Goal: Information Seeking & Learning: Check status

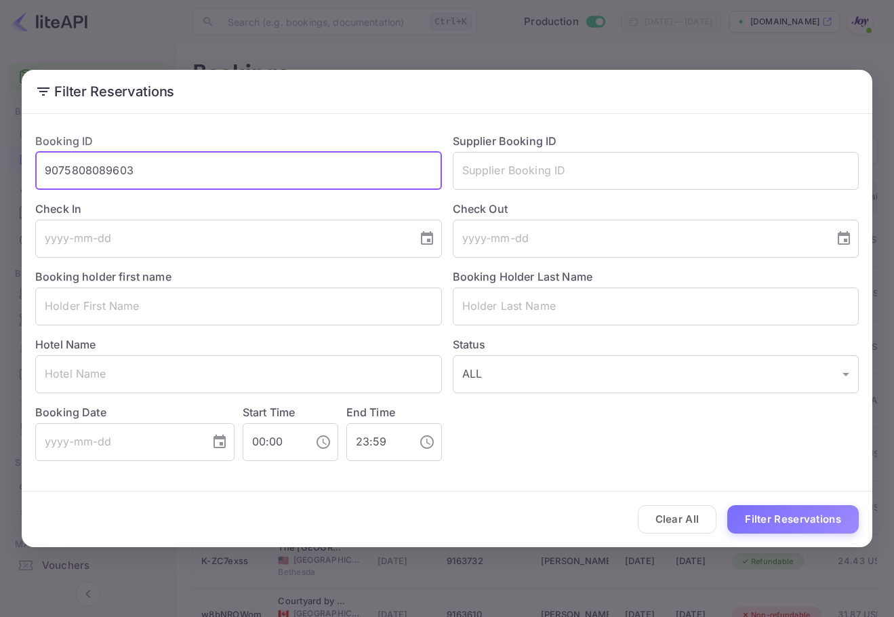
drag, startPoint x: 164, startPoint y: 162, endPoint x: 26, endPoint y: 159, distance: 137.6
click at [18, 157] on div "Filter Reservations Booking ID 9075808089603 ​ Supplier Booking ID ​ Check In ​…" at bounding box center [447, 308] width 894 height 617
click at [614, 171] on input "text" at bounding box center [656, 171] width 407 height 38
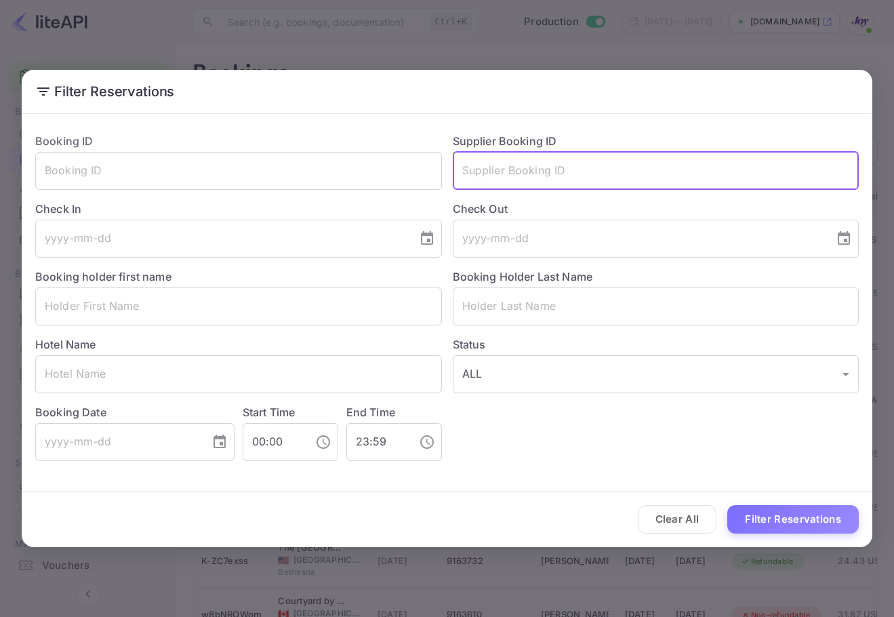
paste input "6620045"
type input "6620045"
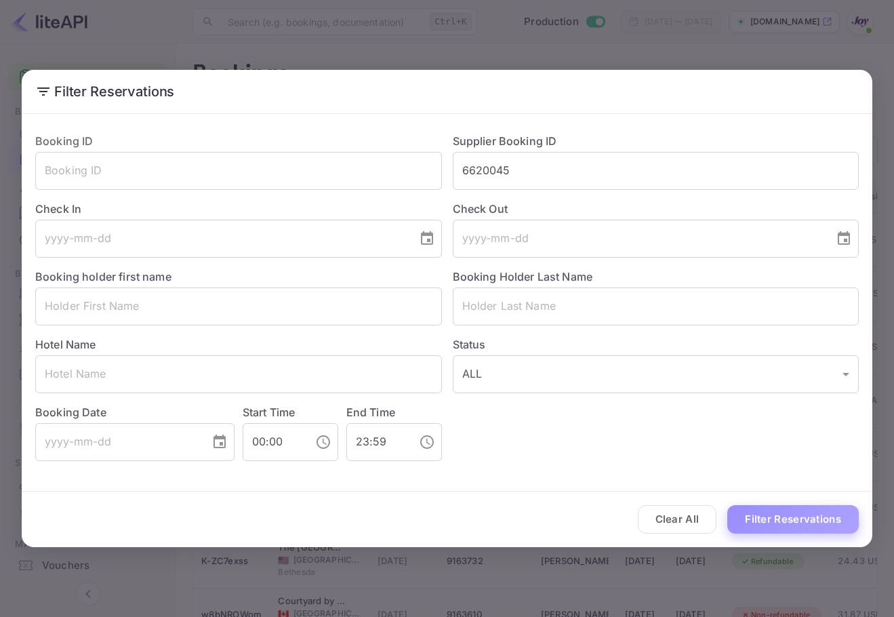
click at [781, 512] on button "Filter Reservations" at bounding box center [792, 519] width 131 height 29
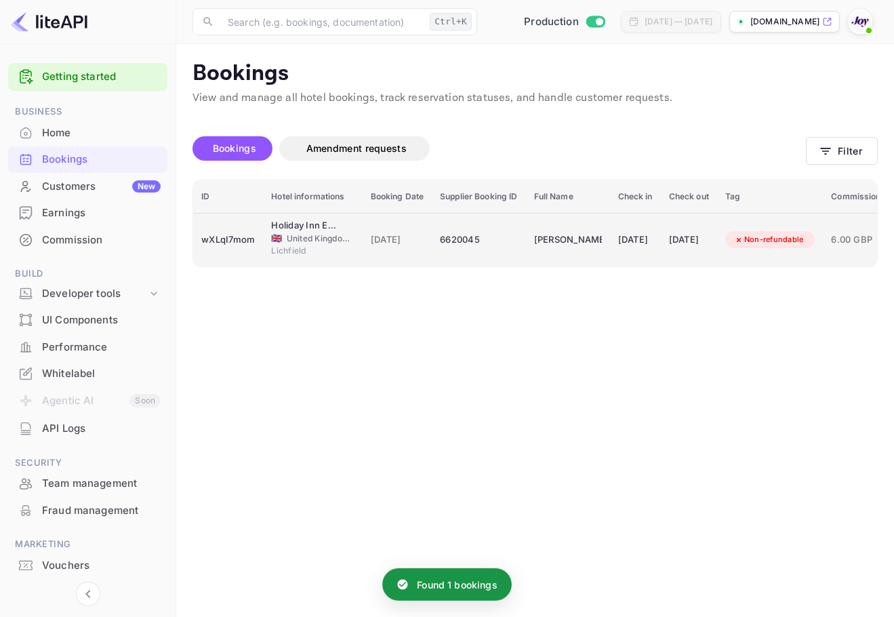
click at [661, 236] on td "[DATE]" at bounding box center [635, 240] width 51 height 54
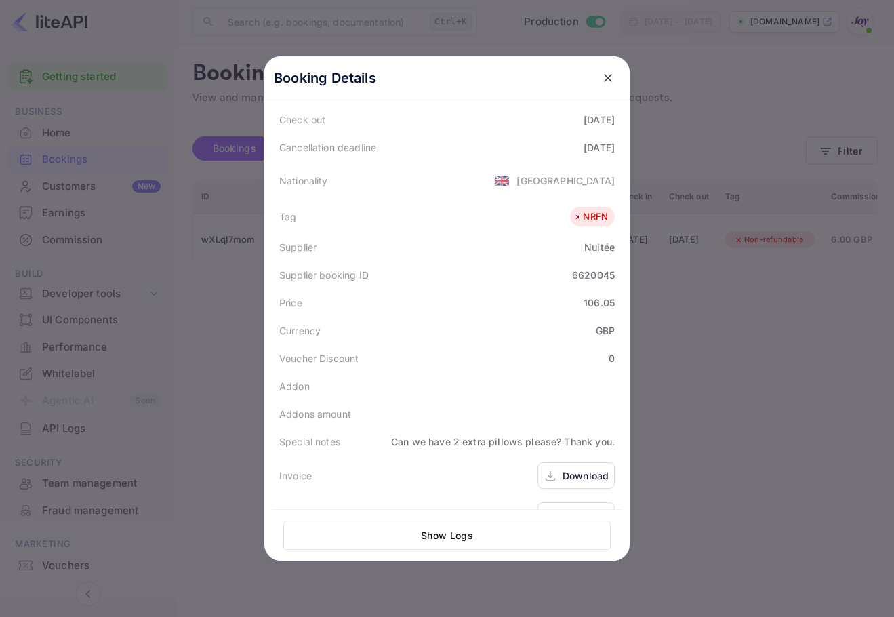
scroll to position [303, 0]
click at [568, 499] on div "Download" at bounding box center [576, 512] width 77 height 26
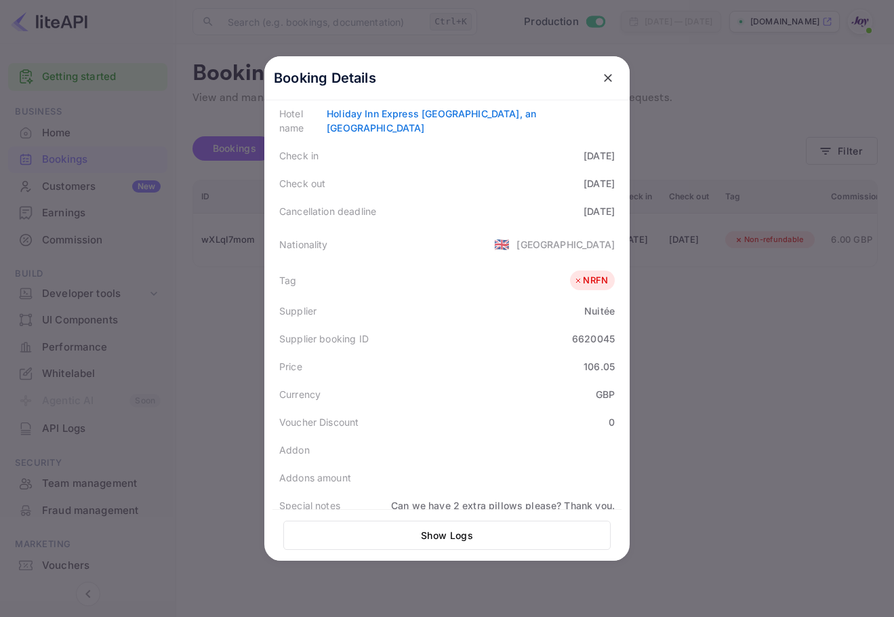
scroll to position [235, 0]
drag, startPoint x: 585, startPoint y: 359, endPoint x: 607, endPoint y: 352, distance: 23.4
click at [607, 352] on div "Status CONFIRMED Booking ID wXLqI7mom Hotel confirmation code 164-9669847 [GEOG…" at bounding box center [446, 257] width 349 height 686
click at [609, 360] on div "106.05" at bounding box center [599, 367] width 31 height 14
drag, startPoint x: 609, startPoint y: 338, endPoint x: 275, endPoint y: 337, distance: 334.8
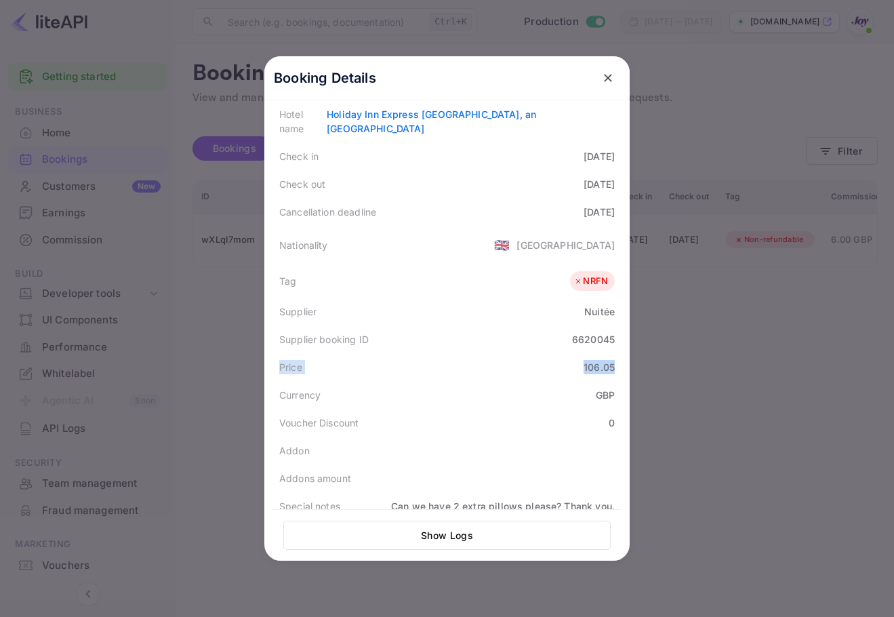
click at [275, 353] on div "Price 106.05" at bounding box center [446, 367] width 349 height 28
click at [422, 353] on div "Price 106.05" at bounding box center [446, 367] width 349 height 28
click at [592, 353] on div "Price 106.05" at bounding box center [446, 367] width 349 height 28
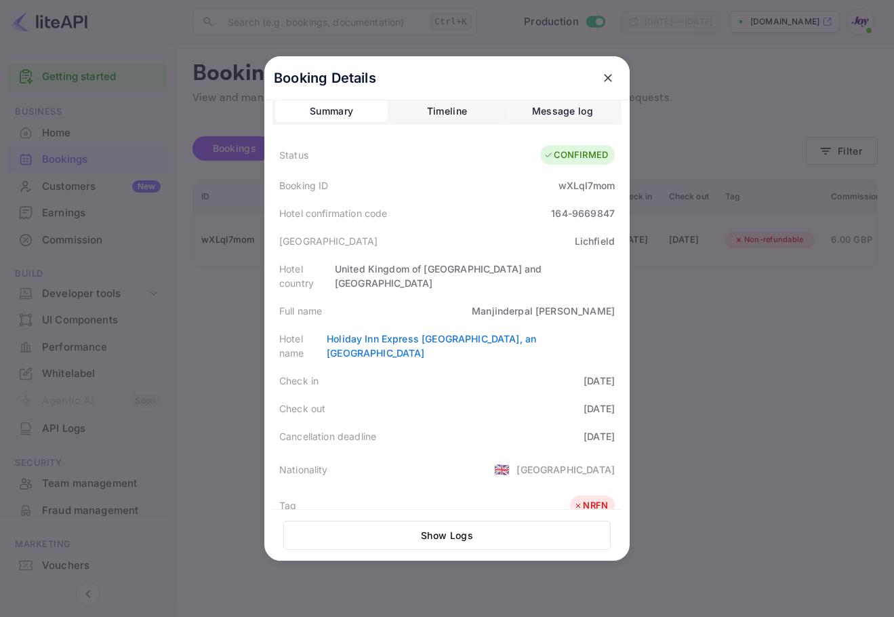
scroll to position [0, 0]
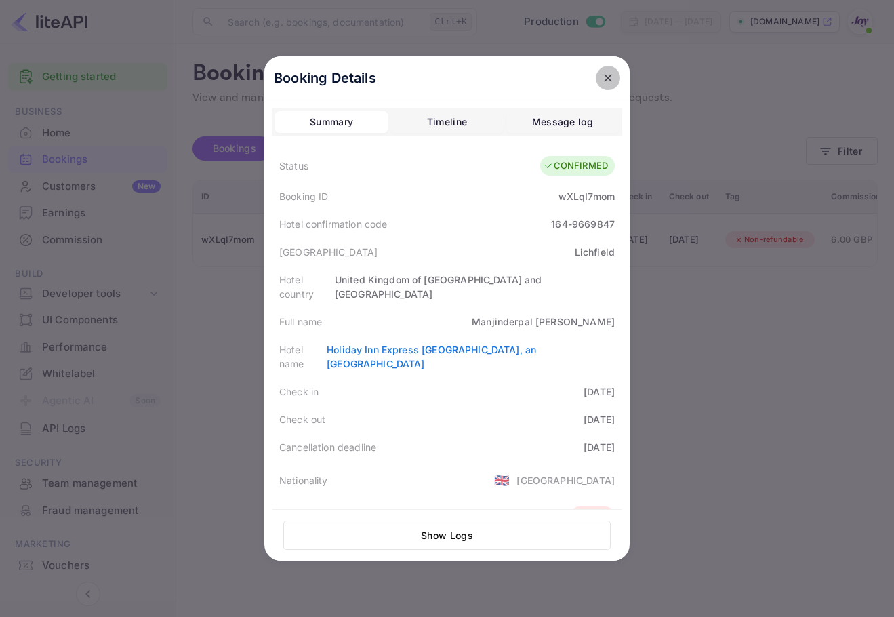
click at [613, 80] on button "close" at bounding box center [608, 78] width 24 height 24
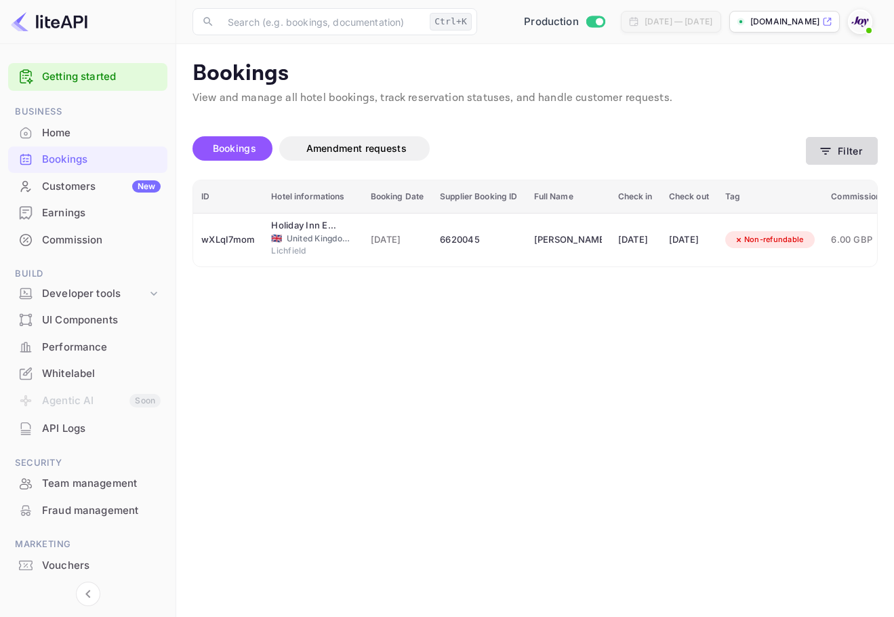
click at [874, 153] on button "Filter" at bounding box center [842, 151] width 72 height 28
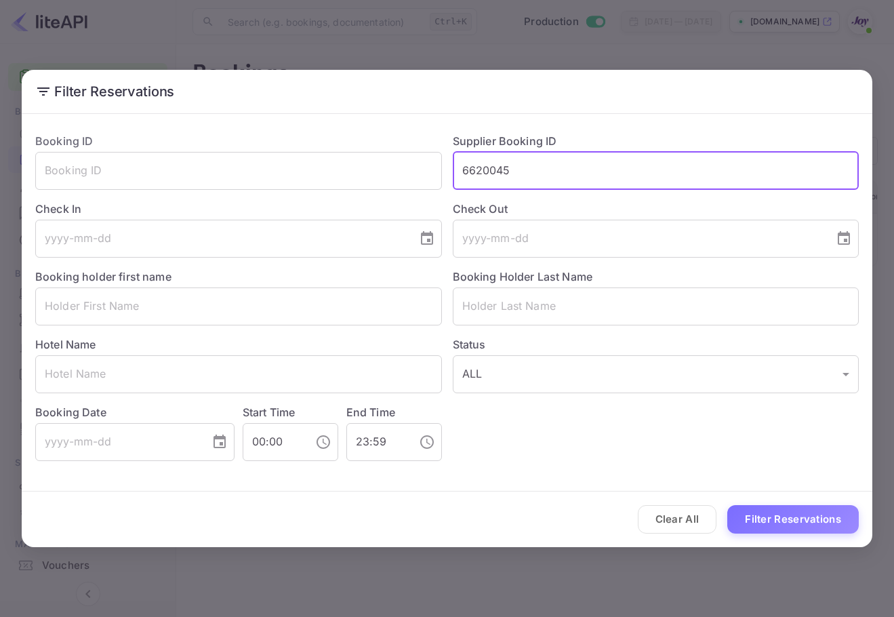
drag, startPoint x: 557, startPoint y: 171, endPoint x: 458, endPoint y: 175, distance: 99.0
click at [458, 175] on input "6620045" at bounding box center [656, 171] width 407 height 38
paste input "9131696 Close"
drag, startPoint x: 565, startPoint y: 166, endPoint x: 527, endPoint y: 180, distance: 40.9
click at [508, 169] on input "9131696 Close" at bounding box center [656, 171] width 407 height 38
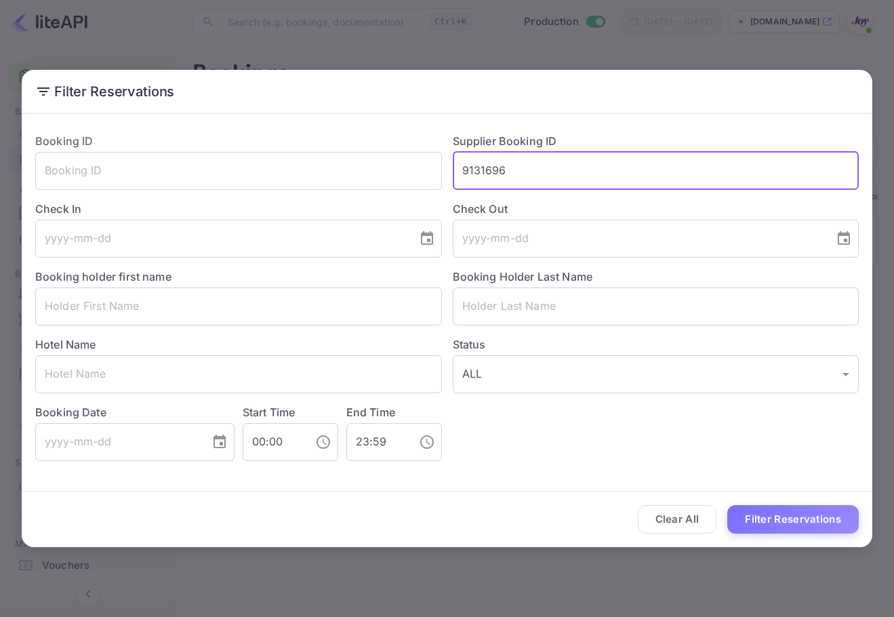
drag, startPoint x: 836, startPoint y: 512, endPoint x: 845, endPoint y: 513, distance: 8.8
click at [834, 512] on button "Filter Reservations" at bounding box center [792, 519] width 131 height 29
drag, startPoint x: 557, startPoint y: 167, endPoint x: 378, endPoint y: 167, distance: 178.9
click at [378, 168] on div "Booking ID ​ Supplier Booking ID 9131696 ​ Check In ​ Check Out ​ Booking holde…" at bounding box center [441, 291] width 834 height 339
paste input "text"
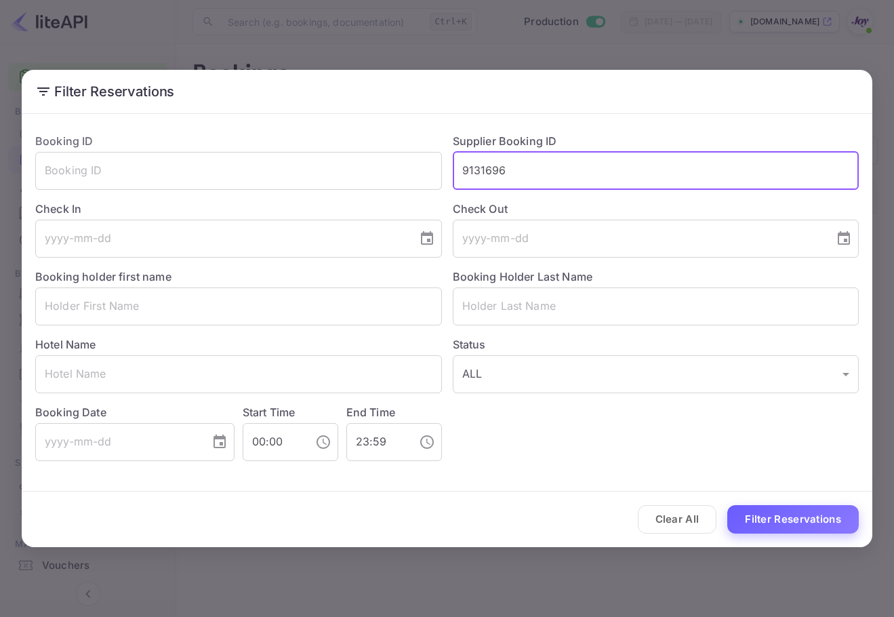
type input "9131696"
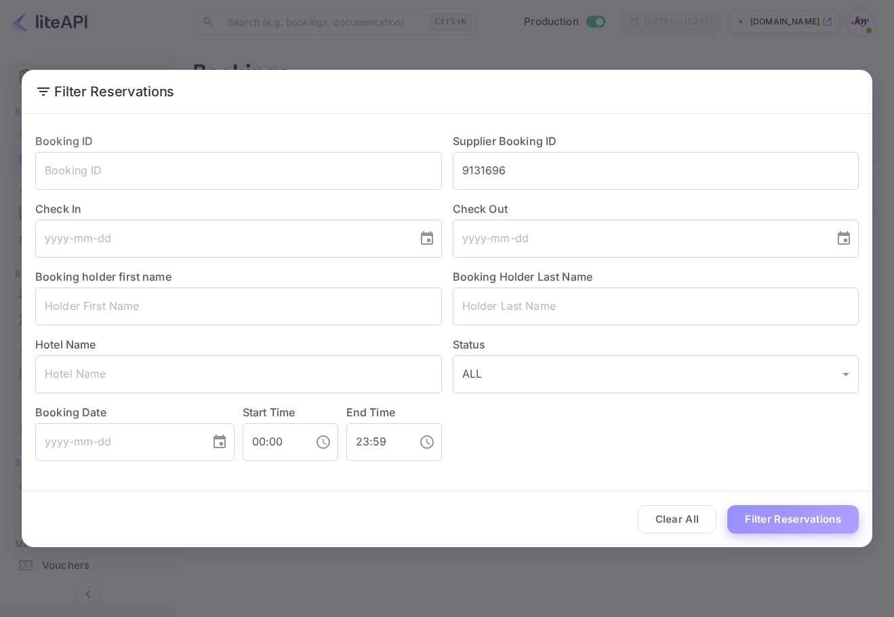
click at [809, 532] on button "Filter Reservations" at bounding box center [792, 519] width 131 height 29
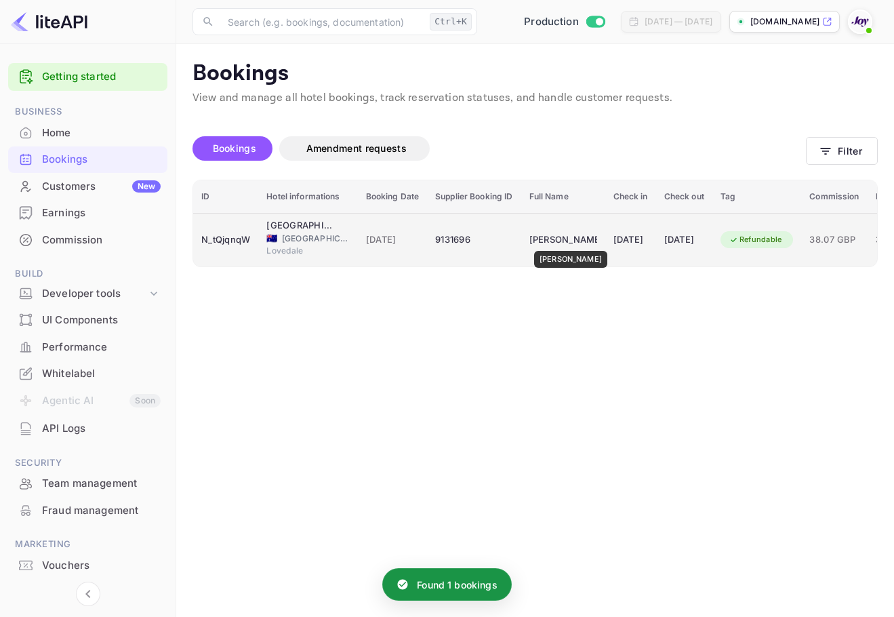
click at [571, 241] on div "[PERSON_NAME]" at bounding box center [563, 240] width 68 height 22
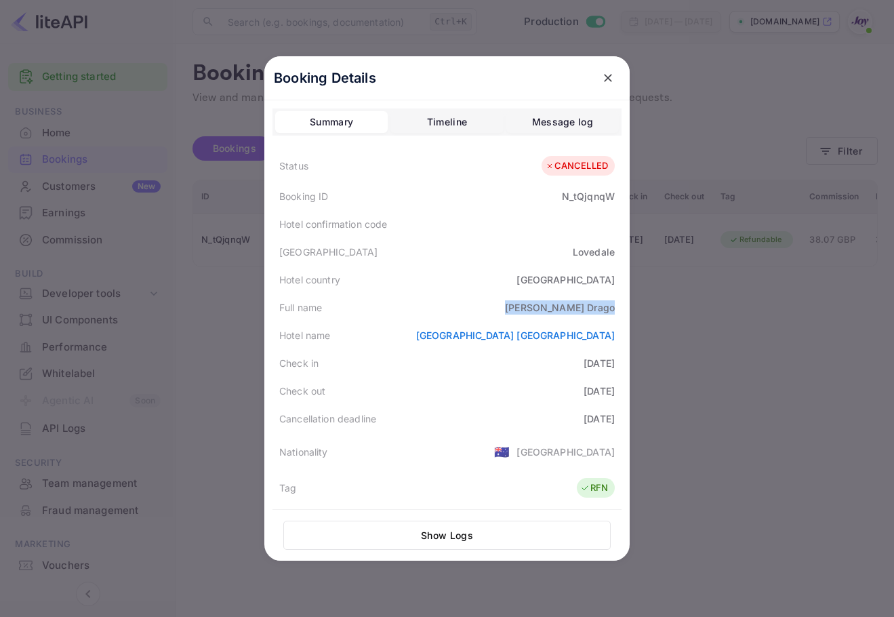
drag, startPoint x: 527, startPoint y: 310, endPoint x: 615, endPoint y: 309, distance: 88.1
click at [613, 309] on div "Full name [PERSON_NAME]" at bounding box center [446, 307] width 349 height 28
copy div "[PERSON_NAME]"
click at [610, 70] on button "close" at bounding box center [608, 78] width 24 height 24
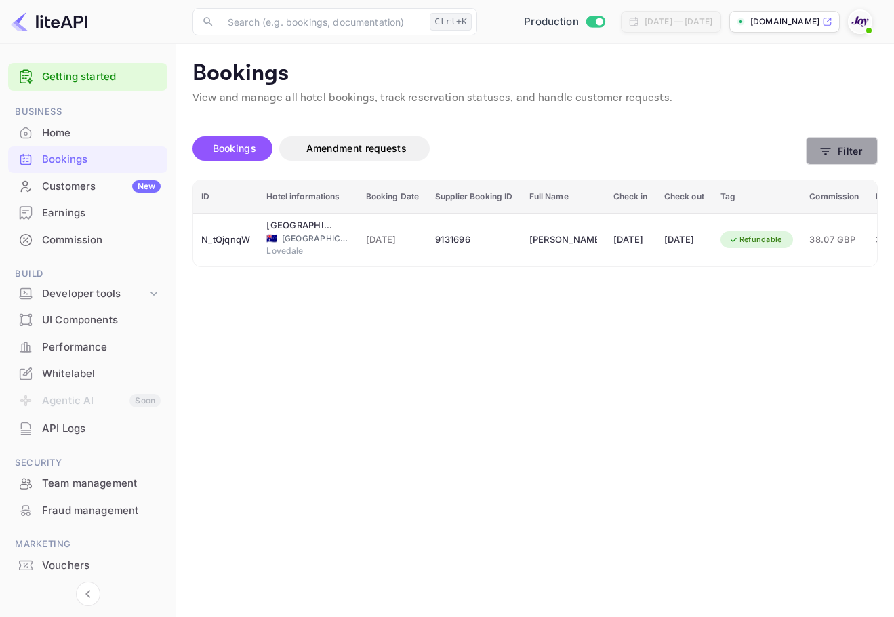
click at [840, 155] on button "Filter" at bounding box center [842, 151] width 72 height 28
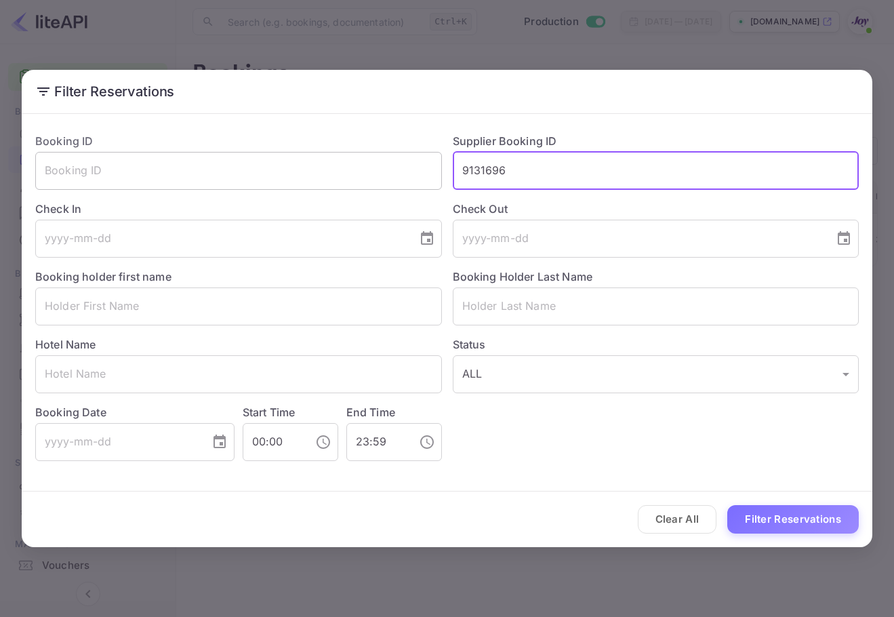
drag, startPoint x: 584, startPoint y: 182, endPoint x: 320, endPoint y: 180, distance: 263.7
click at [319, 180] on div "Booking ID ​ Supplier Booking ID 9131696 ​ Check In ​ Check Out ​ Booking holde…" at bounding box center [441, 291] width 834 height 339
paste input "65790"
type input "9165790"
click at [803, 510] on button "Filter Reservations" at bounding box center [792, 519] width 131 height 29
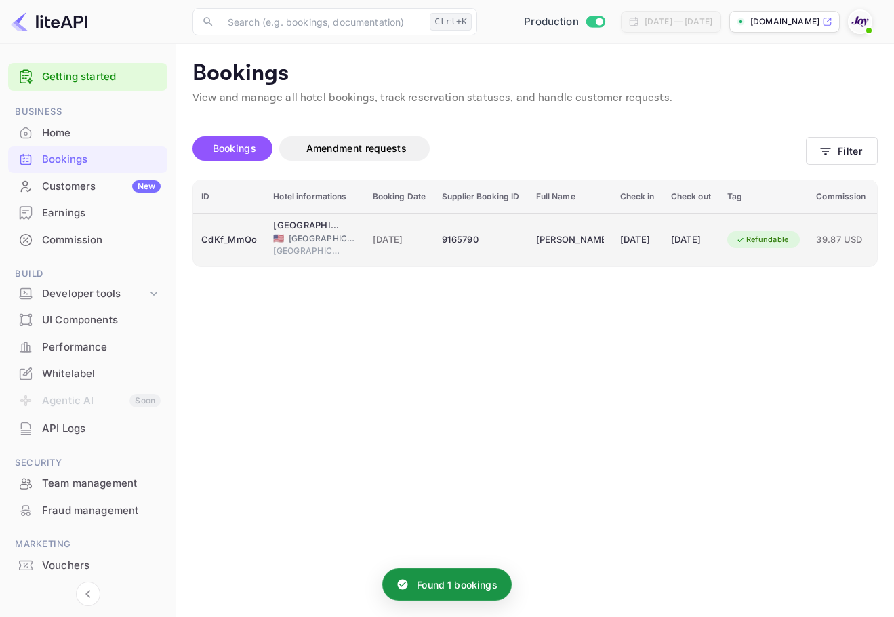
click at [624, 239] on div "[DATE]" at bounding box center [637, 240] width 35 height 22
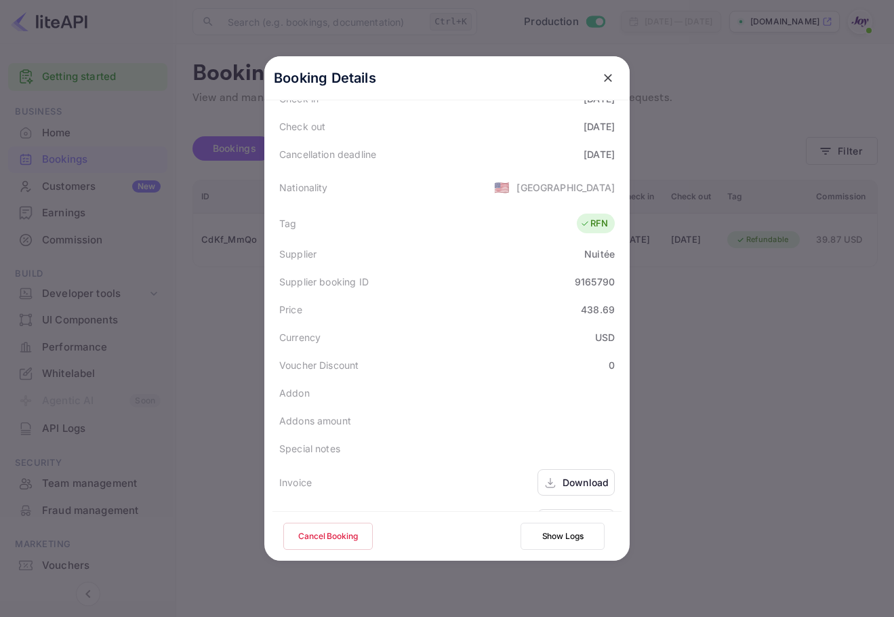
scroll to position [301, 0]
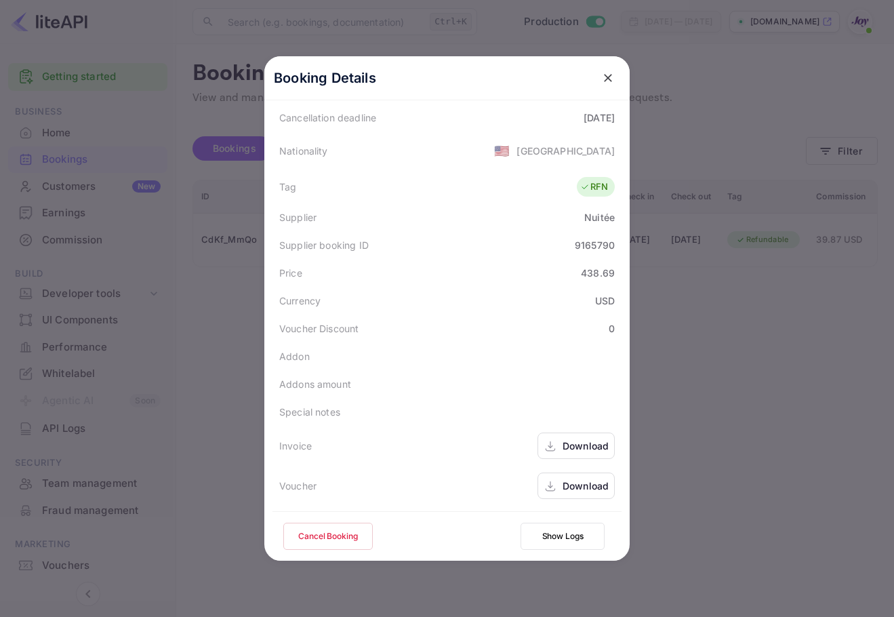
click at [563, 491] on div "Download" at bounding box center [586, 486] width 46 height 14
click at [601, 77] on icon "close" at bounding box center [608, 78] width 14 height 14
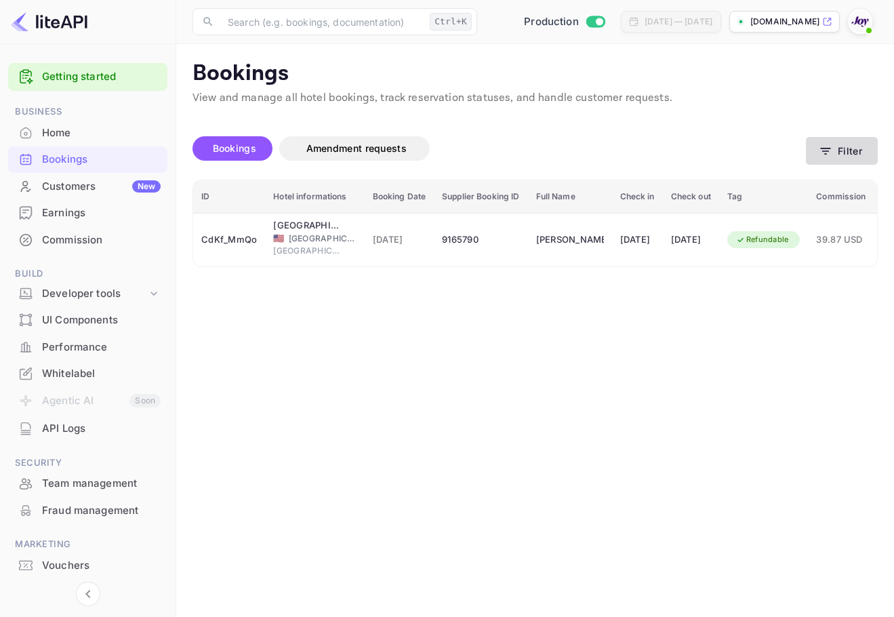
click at [837, 153] on button "Filter" at bounding box center [842, 151] width 72 height 28
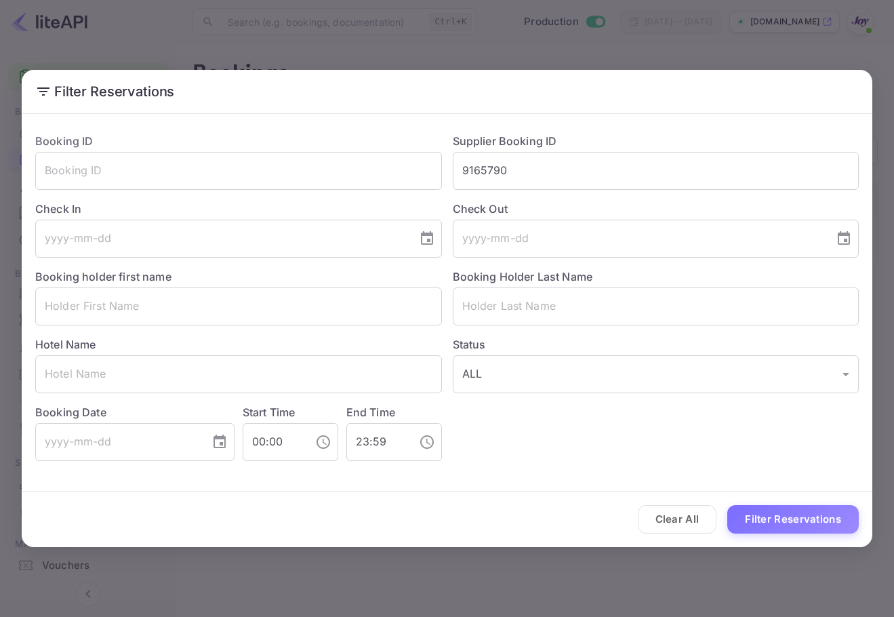
drag, startPoint x: 216, startPoint y: 110, endPoint x: 247, endPoint y: 123, distance: 34.0
click at [216, 110] on div "Filter Reservations Booking ID ​ Supplier Booking ID 9165790 ​ Check In ​ Check…" at bounding box center [447, 309] width 851 height 478
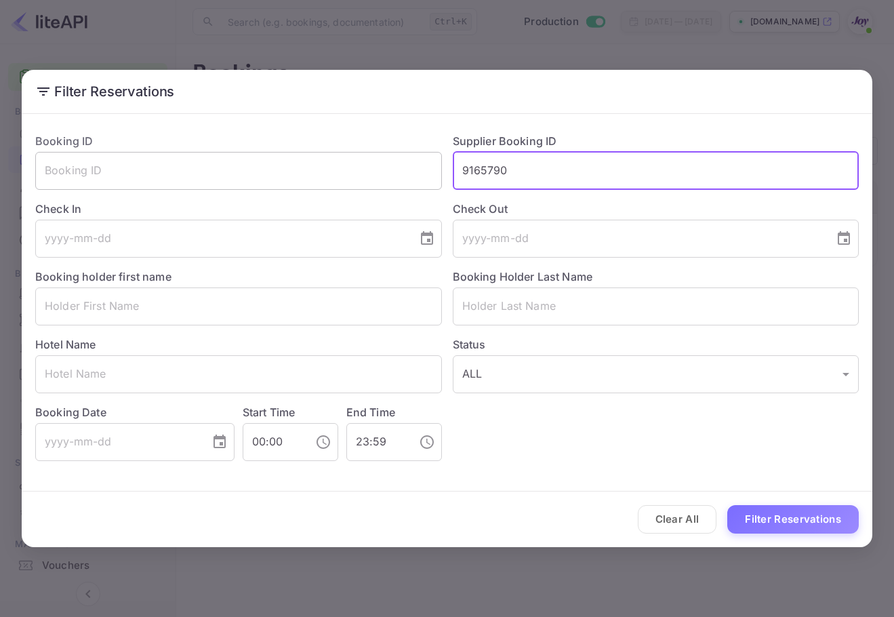
paste input "8502143"
type input "8502143"
click at [809, 514] on button "Filter Reservations" at bounding box center [792, 519] width 131 height 29
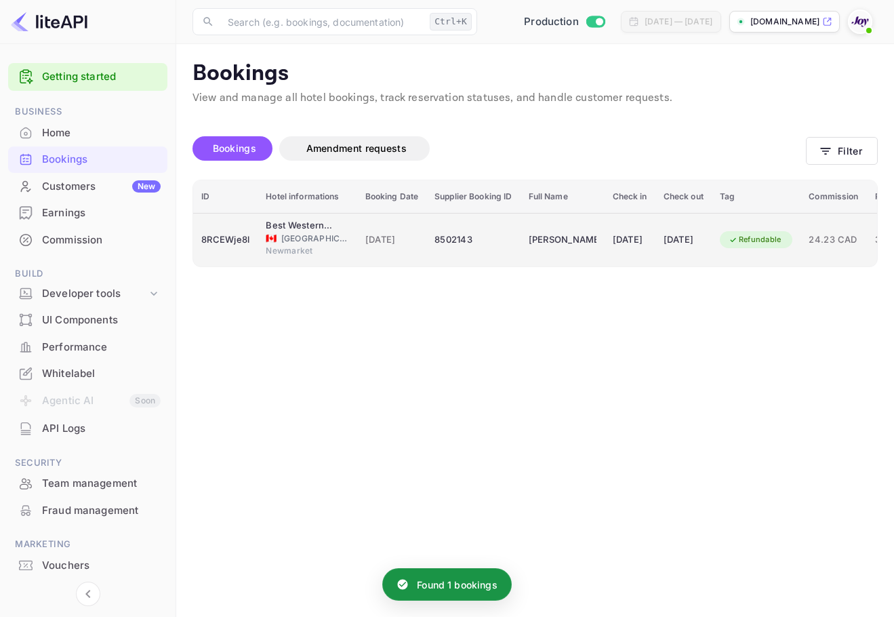
click at [559, 232] on div "[PERSON_NAME]" at bounding box center [563, 240] width 68 height 22
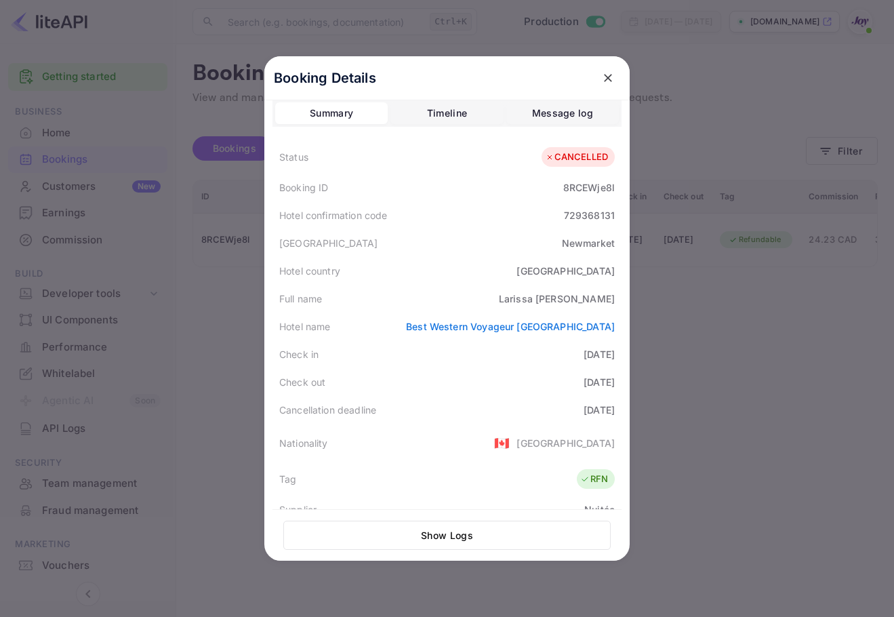
scroll to position [0, 0]
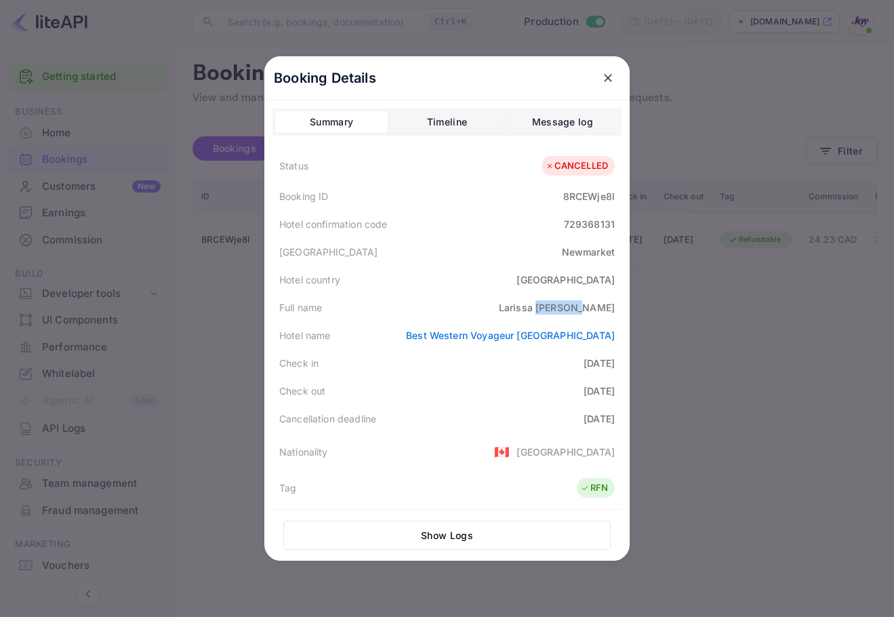
copy div "[PERSON_NAME]"
drag, startPoint x: 575, startPoint y: 312, endPoint x: 611, endPoint y: 310, distance: 35.4
click at [611, 310] on div "Full name [PERSON_NAME]" at bounding box center [446, 307] width 349 height 28
copy div "8RCEWje8l"
drag, startPoint x: 561, startPoint y: 195, endPoint x: 614, endPoint y: 189, distance: 53.8
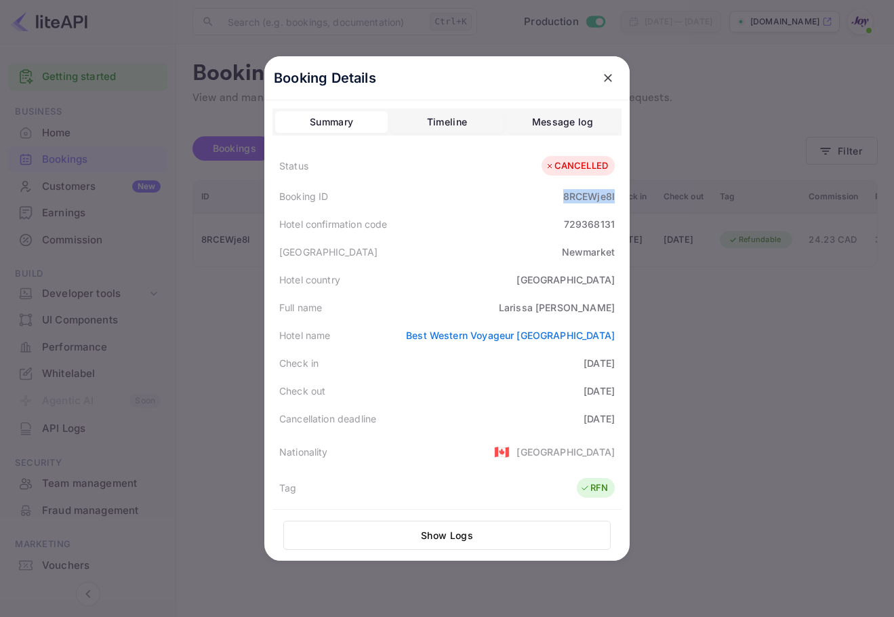
click at [619, 199] on div "Booking Details Summary Timeline Message log Status CANCELLED Booking ID 8RCEWj…" at bounding box center [446, 308] width 365 height 504
click at [608, 81] on icon "close" at bounding box center [608, 78] width 14 height 14
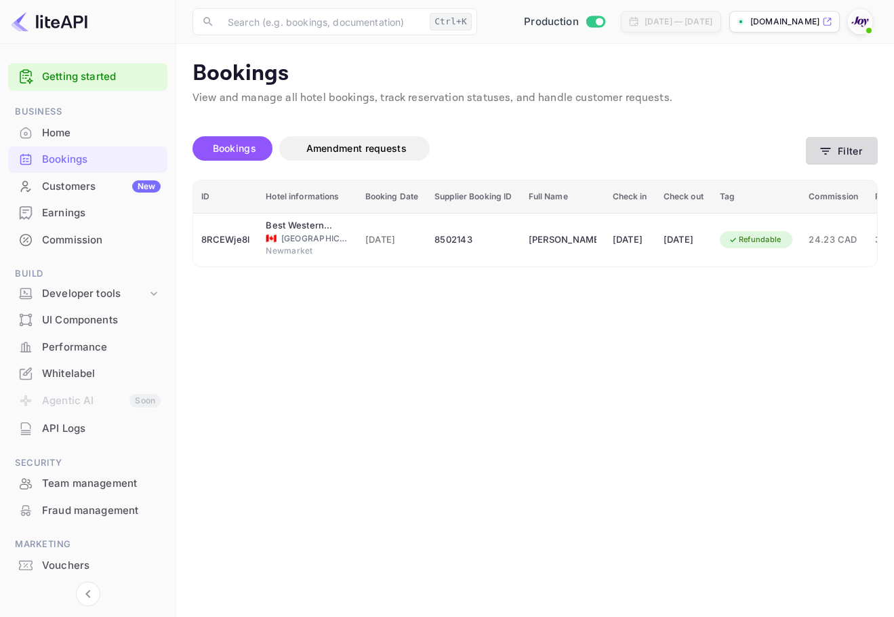
click at [828, 153] on icon "button" at bounding box center [826, 151] width 14 height 14
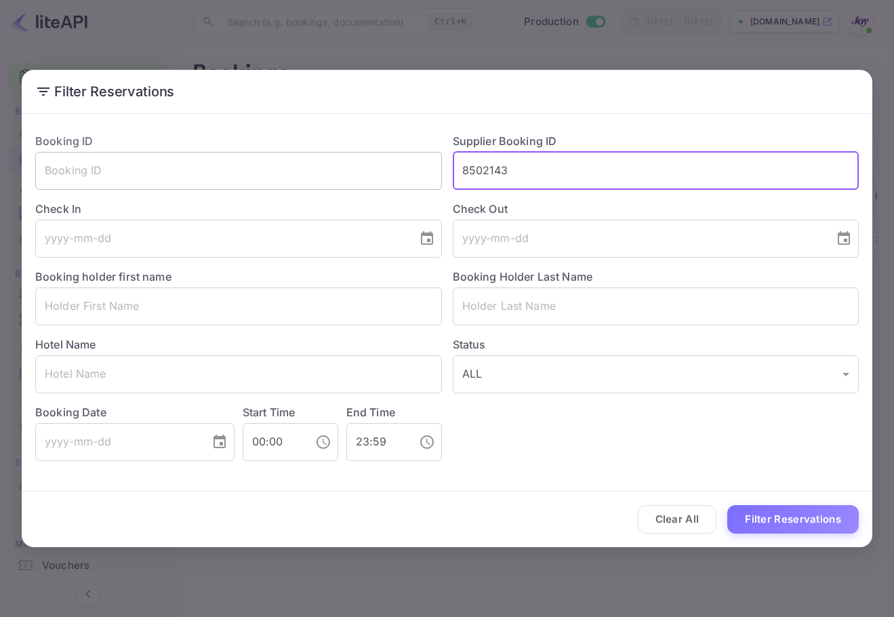
drag, startPoint x: 521, startPoint y: 171, endPoint x: 424, endPoint y: 167, distance: 97.0
click at [424, 167] on div "Booking ID ​ Supplier Booking ID 8502143 ​ Check In ​ Check Out ​ Booking holde…" at bounding box center [441, 291] width 834 height 339
paste input "dye"
click at [727, 505] on button "Filter Reservations" at bounding box center [792, 519] width 131 height 29
drag, startPoint x: 509, startPoint y: 187, endPoint x: 423, endPoint y: 178, distance: 86.6
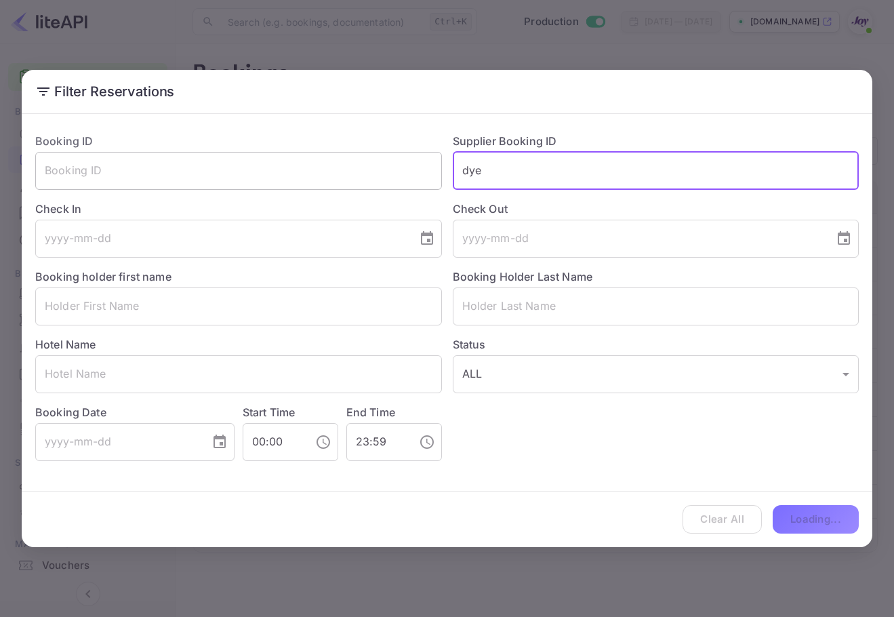
click at [424, 178] on div "Booking ID ​ Supplier Booking ID dye ​ Check In ​ Check Out ​ Booking holder fi…" at bounding box center [441, 291] width 834 height 339
type input "="
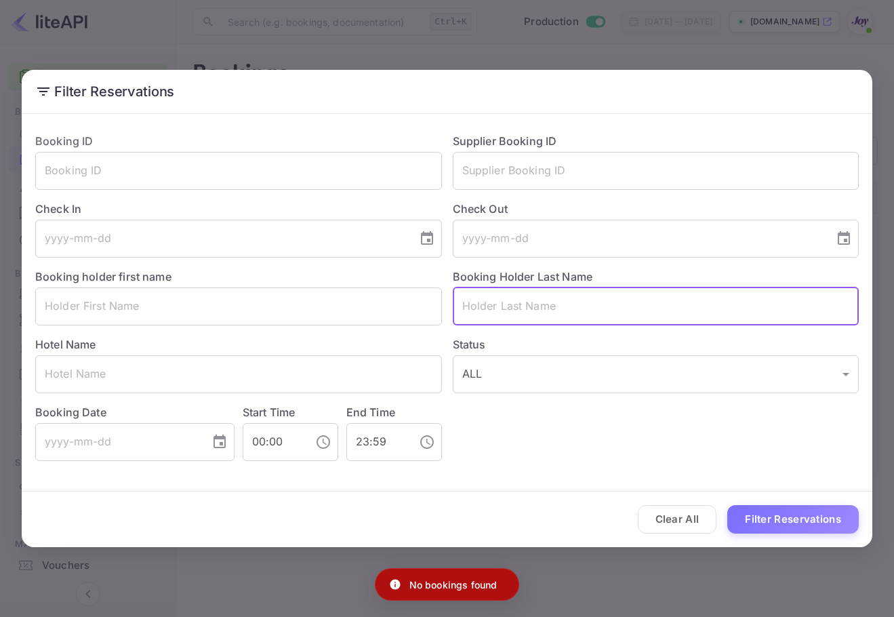
click at [546, 306] on input "text" at bounding box center [656, 306] width 407 height 38
paste input "dye"
type input "dye"
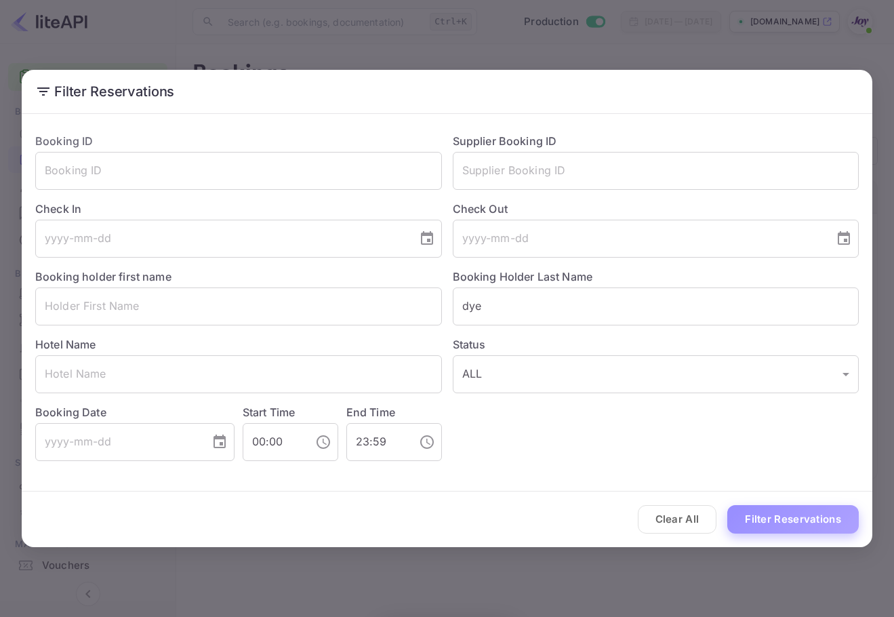
click at [796, 520] on button "Filter Reservations" at bounding box center [792, 519] width 131 height 29
click at [255, 179] on input "text" at bounding box center [238, 171] width 407 height 38
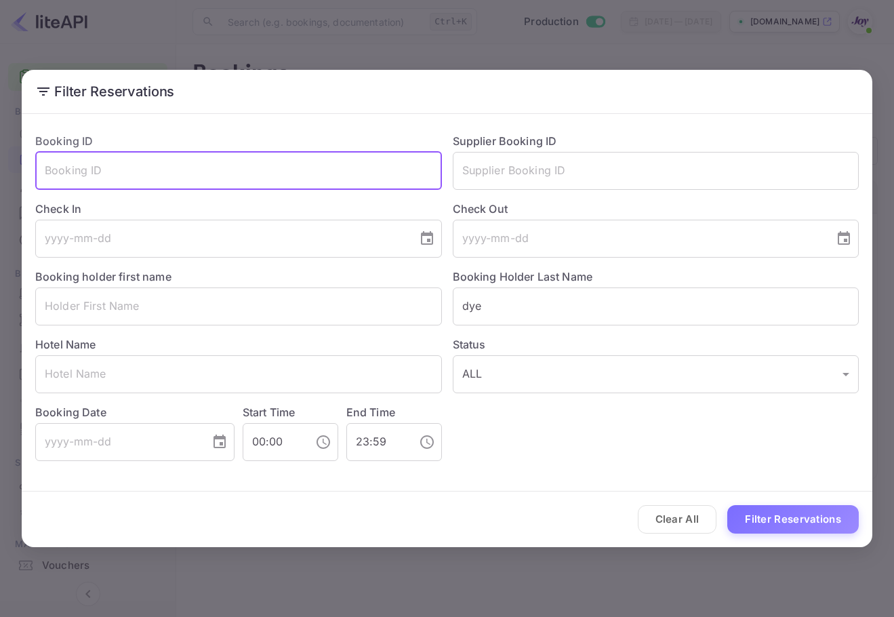
paste input "c6f5f8cb1d"
type input "c6f5f8cb1d"
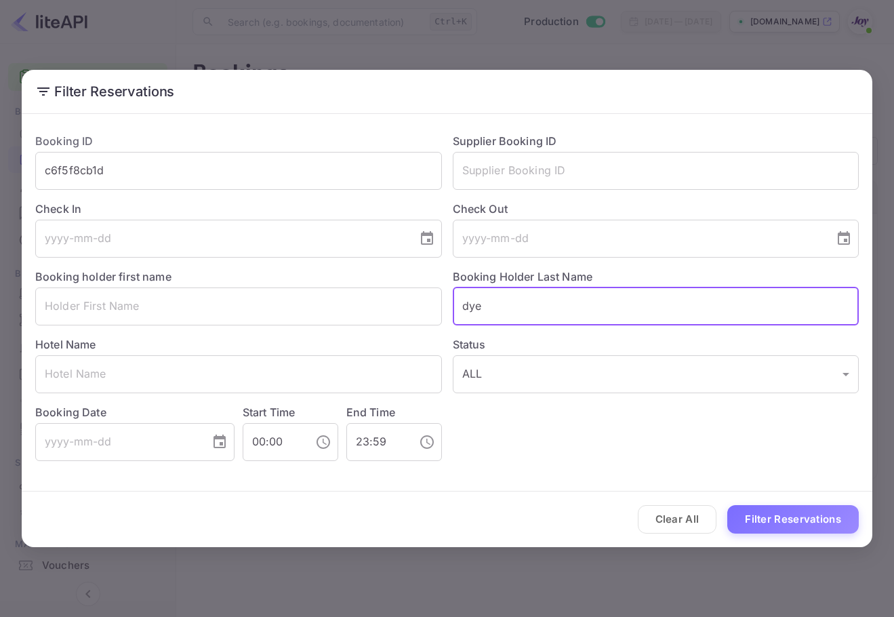
drag, startPoint x: 388, startPoint y: 286, endPoint x: 750, endPoint y: 411, distance: 383.1
click at [380, 283] on div "Booking ID c6f5f8cb1d ​ Supplier Booking ID ​ Check In ​ Check Out ​ Booking ho…" at bounding box center [441, 291] width 834 height 339
click at [828, 506] on button "Filter Reservations" at bounding box center [792, 519] width 131 height 29
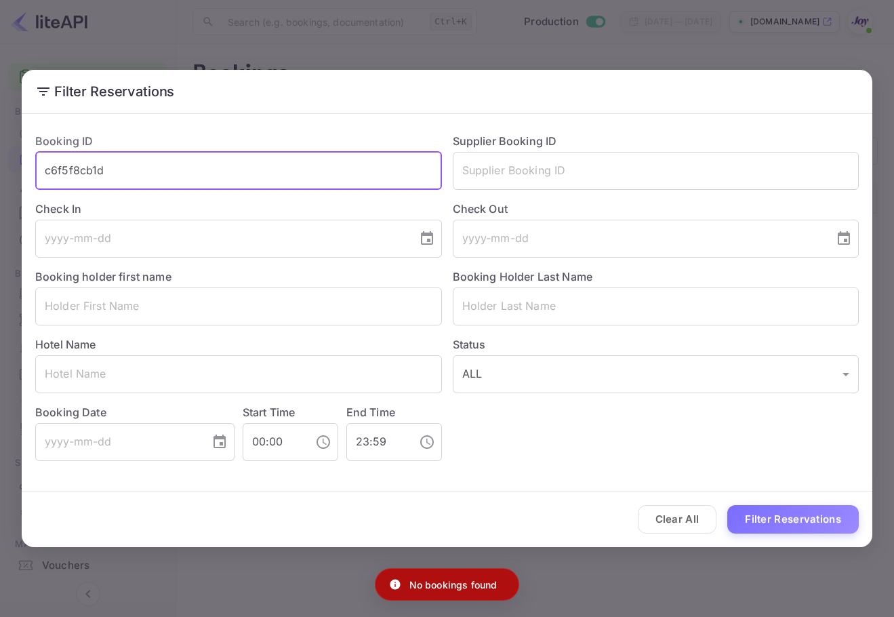
drag, startPoint x: 229, startPoint y: 170, endPoint x: 20, endPoint y: 110, distance: 217.8
click at [0, 105] on html "Getting started Business Home Bookings Customers New Earnings Commission Build …" at bounding box center [447, 308] width 894 height 617
drag, startPoint x: 643, startPoint y: 192, endPoint x: 617, endPoint y: 169, distance: 34.6
click at [641, 191] on div "Check Out ​" at bounding box center [651, 224] width 418 height 68
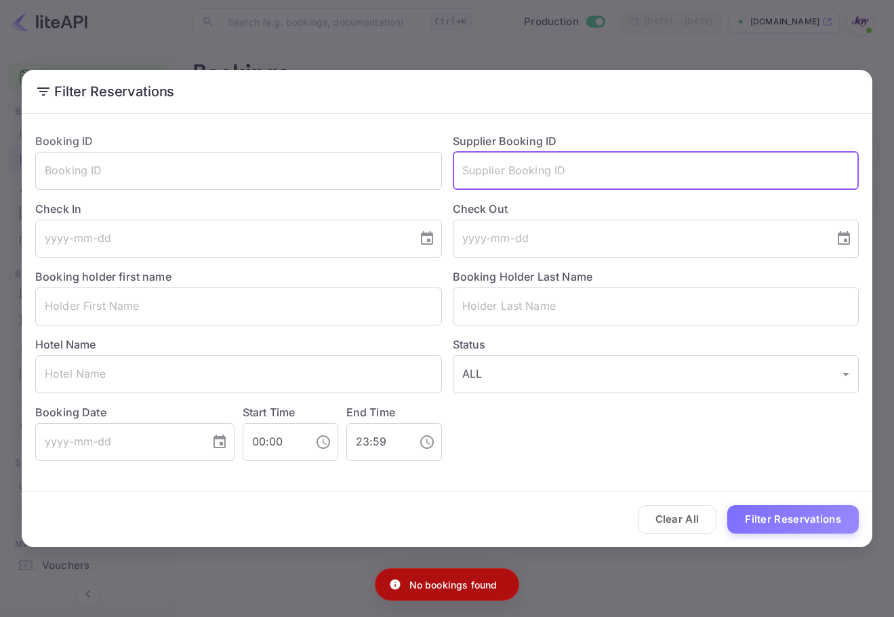
drag, startPoint x: 617, startPoint y: 169, endPoint x: 703, endPoint y: 268, distance: 131.2
click at [616, 169] on input "text" at bounding box center [656, 171] width 407 height 38
paste input "c6f5f8cb1d"
type input "c6f5f8cb1d"
click at [832, 521] on button "Filter Reservations" at bounding box center [792, 519] width 131 height 29
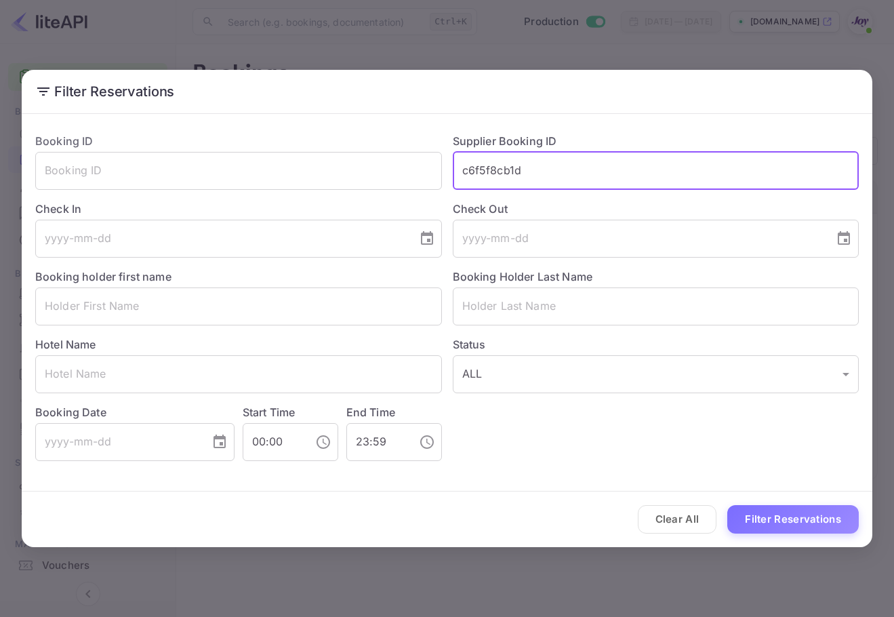
drag, startPoint x: 535, startPoint y: 173, endPoint x: 371, endPoint y: 147, distance: 166.0
click at [371, 147] on div "Booking ID ​ Supplier Booking ID c6f5f8cb1d ​ Check In ​ Check Out ​ Booking ho…" at bounding box center [441, 291] width 834 height 339
click at [581, 177] on input "text" at bounding box center [656, 171] width 407 height 38
paste input "[PERSON_NAME]"
type input "[PERSON_NAME]"
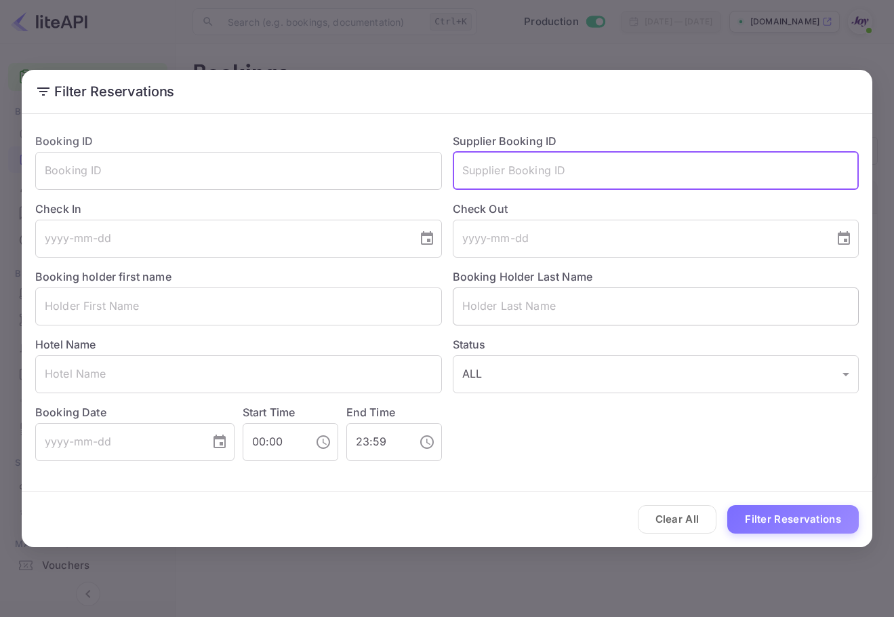
drag, startPoint x: 556, startPoint y: 306, endPoint x: 562, endPoint y: 312, distance: 8.2
click at [556, 306] on input "text" at bounding box center [656, 306] width 407 height 38
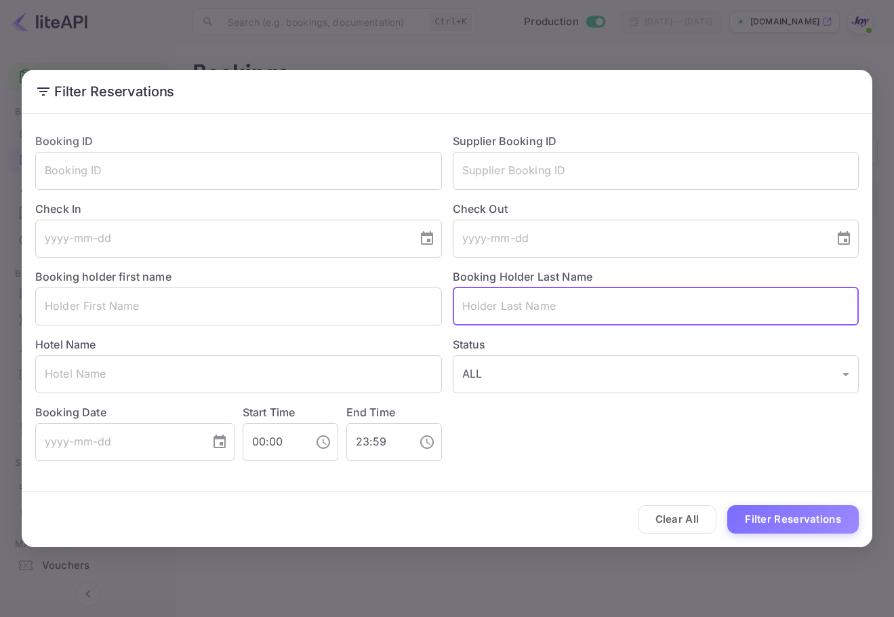
paste input "[PERSON_NAME]"
type input "[PERSON_NAME]"
click at [809, 503] on div "Clear All Filter Reservations" at bounding box center [447, 519] width 851 height 56
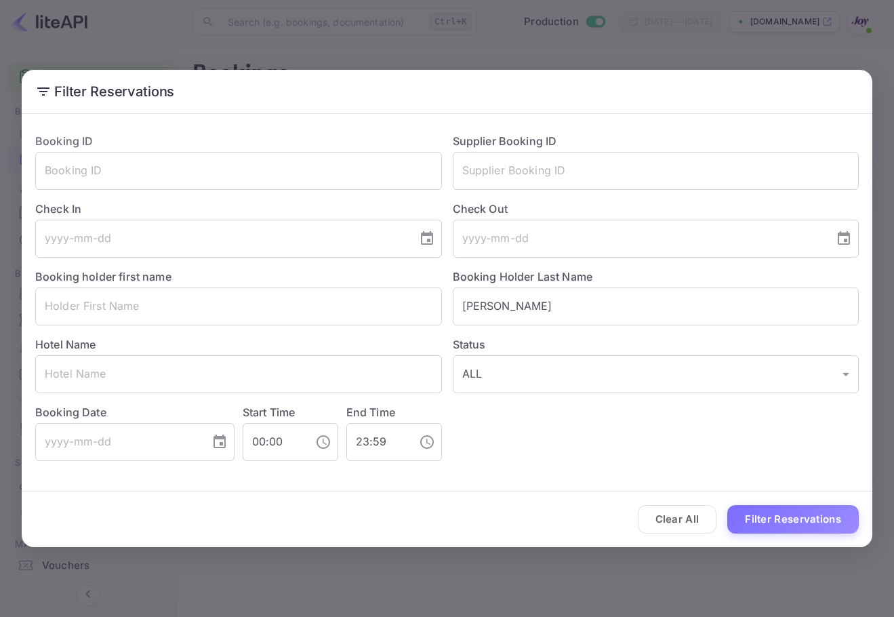
click at [815, 510] on button "Filter Reservations" at bounding box center [792, 519] width 131 height 29
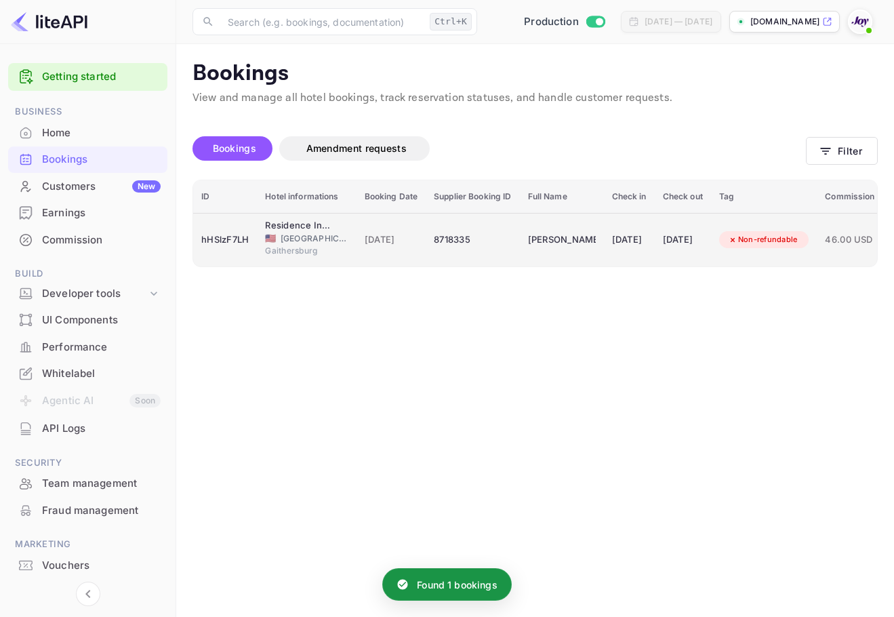
click at [626, 221] on td "[DATE]" at bounding box center [629, 240] width 51 height 54
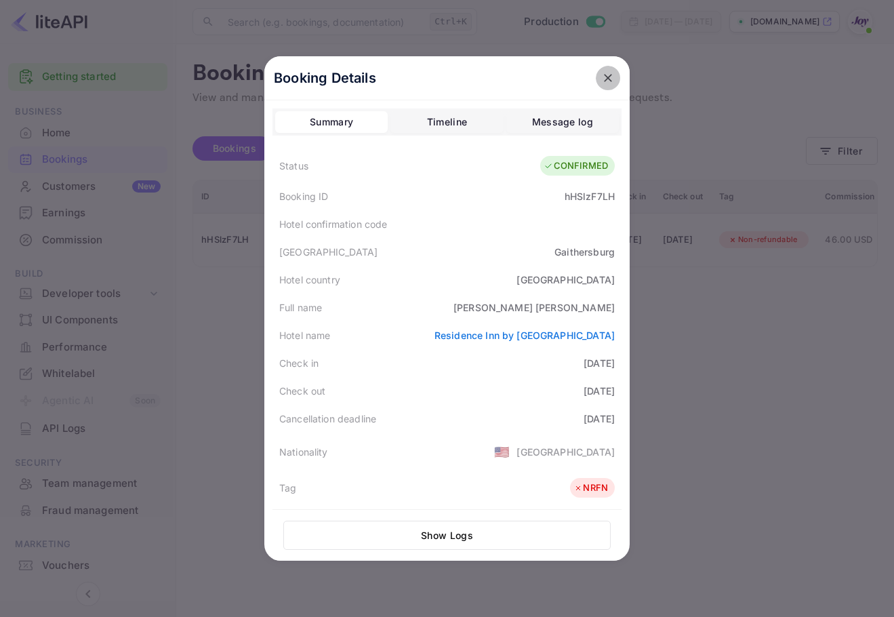
click at [602, 82] on icon "close" at bounding box center [608, 78] width 14 height 14
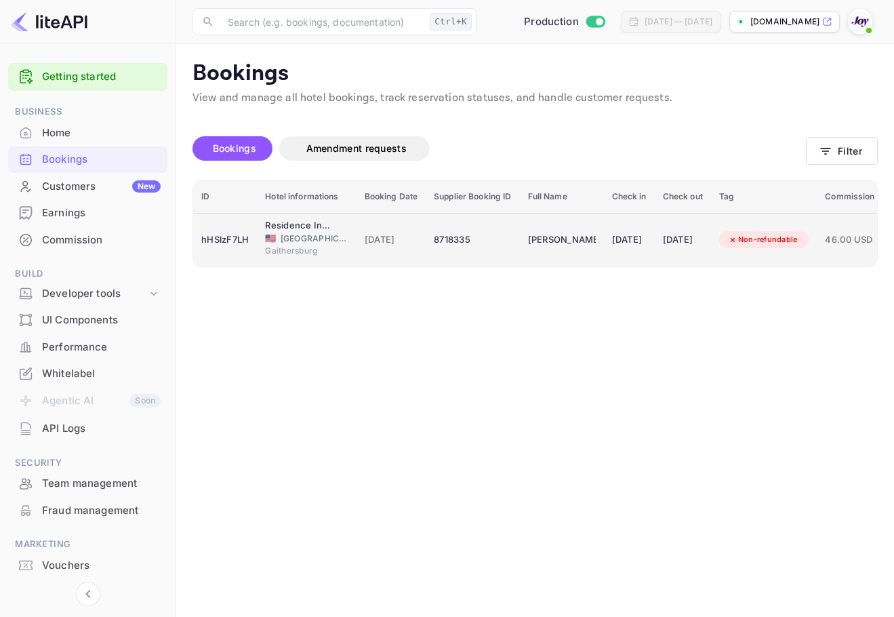
click at [655, 255] on td "[DATE]" at bounding box center [629, 240] width 51 height 54
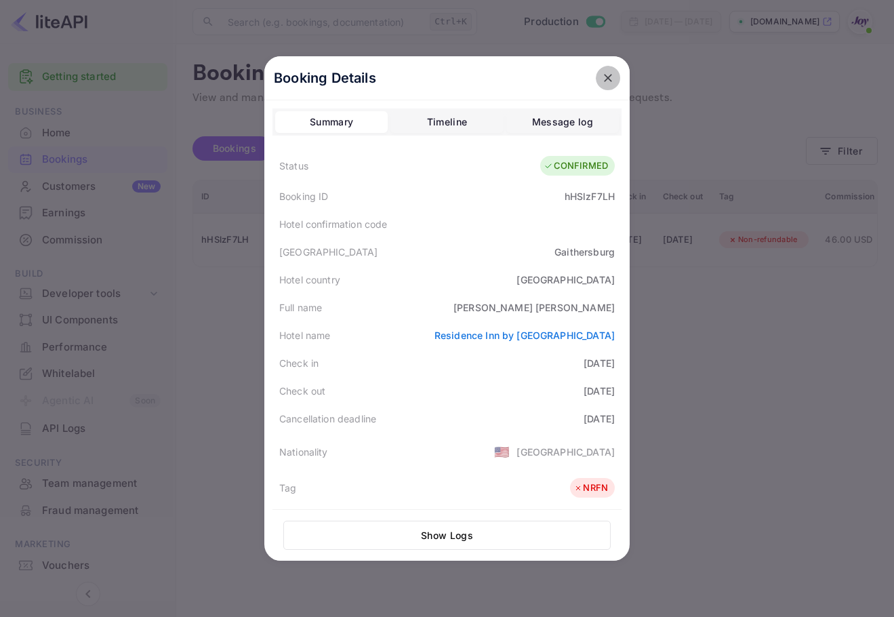
click at [608, 73] on icon "close" at bounding box center [608, 78] width 14 height 14
